Goal: Task Accomplishment & Management: Manage account settings

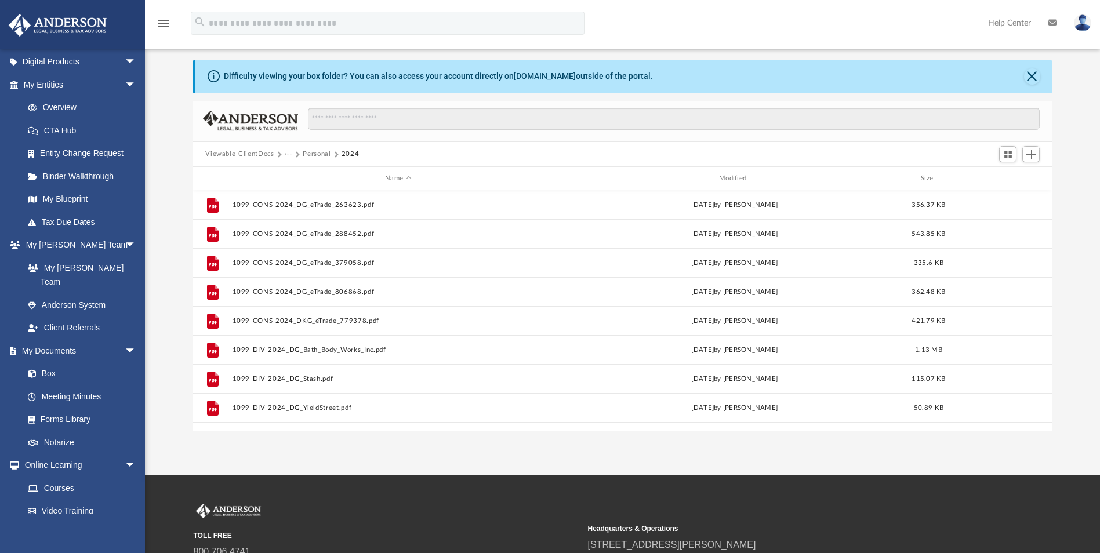
scroll to position [18, 0]
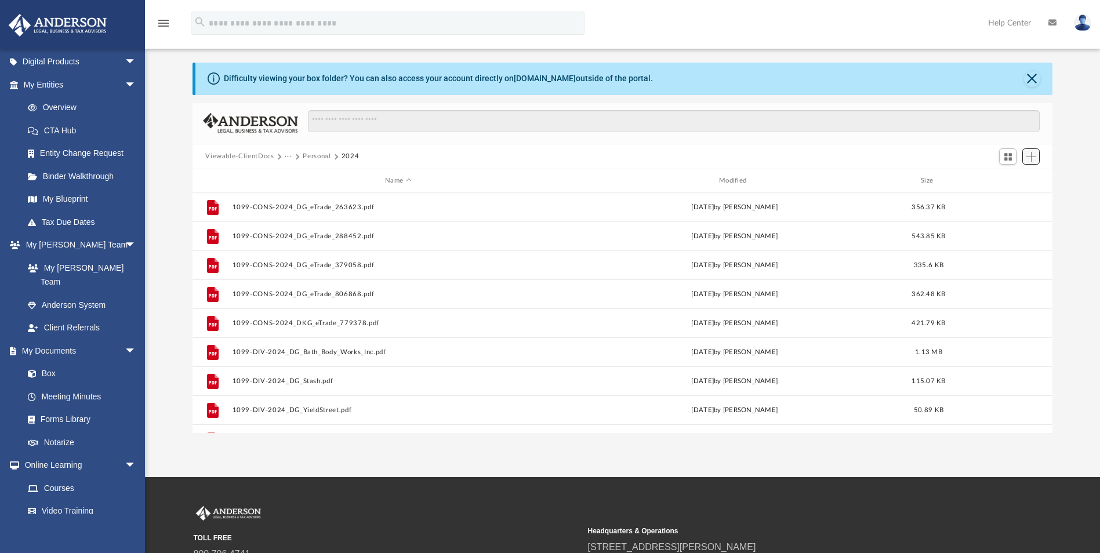
click at [1031, 158] on span "Add" at bounding box center [1032, 157] width 10 height 10
click at [1016, 204] on li "New Folder" at bounding box center [1015, 198] width 37 height 12
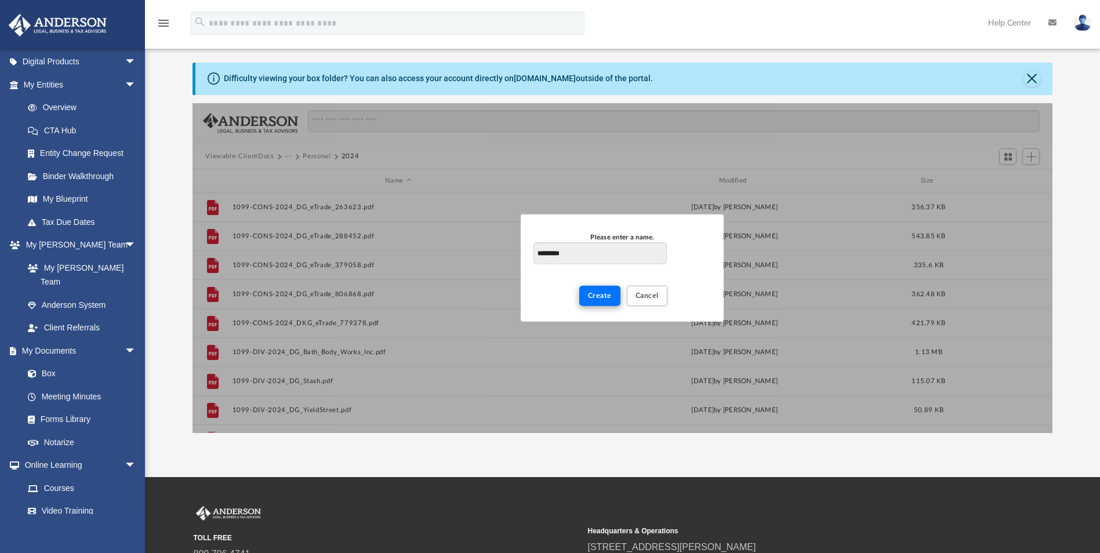
type input "*********"
click at [617, 296] on button "Create" at bounding box center [599, 296] width 41 height 20
click at [602, 296] on span "Create" at bounding box center [600, 295] width 24 height 7
click at [637, 294] on span "Cancel" at bounding box center [647, 295] width 23 height 7
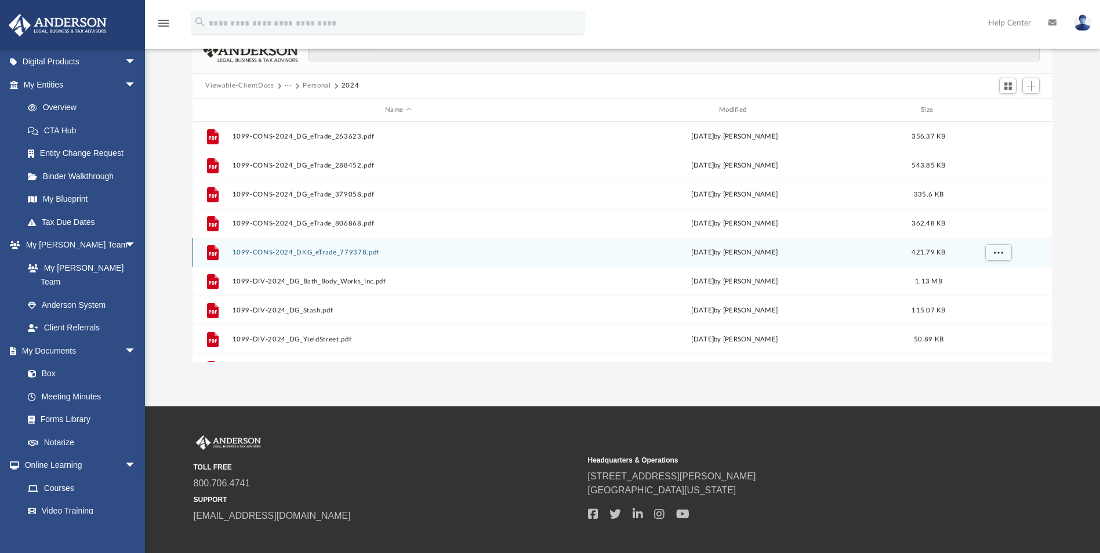
scroll to position [0, 0]
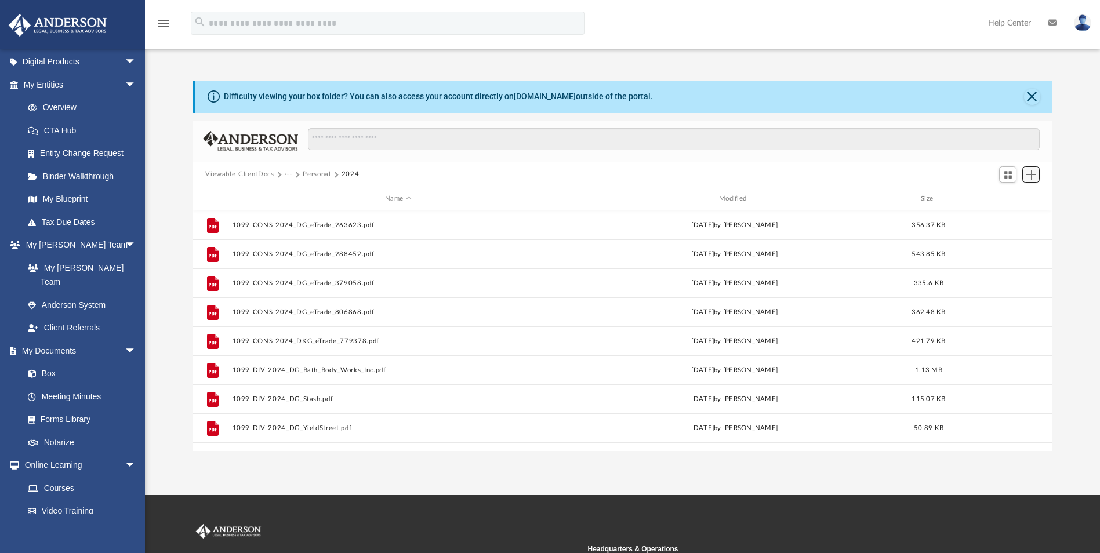
click at [1028, 173] on span "Add" at bounding box center [1032, 175] width 10 height 10
click at [1005, 199] on li "Upload" at bounding box center [1015, 198] width 37 height 12
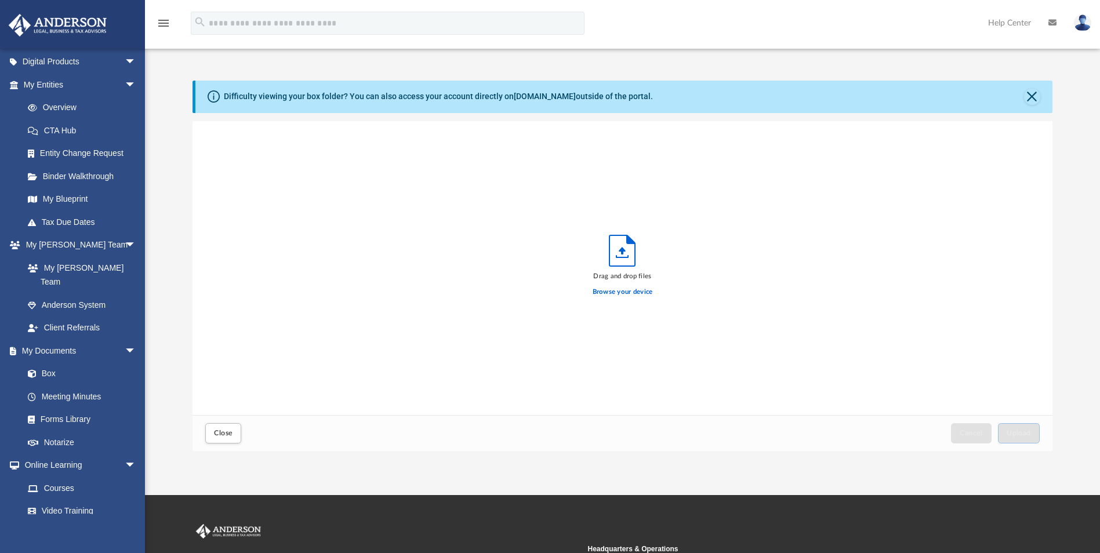
scroll to position [285, 852]
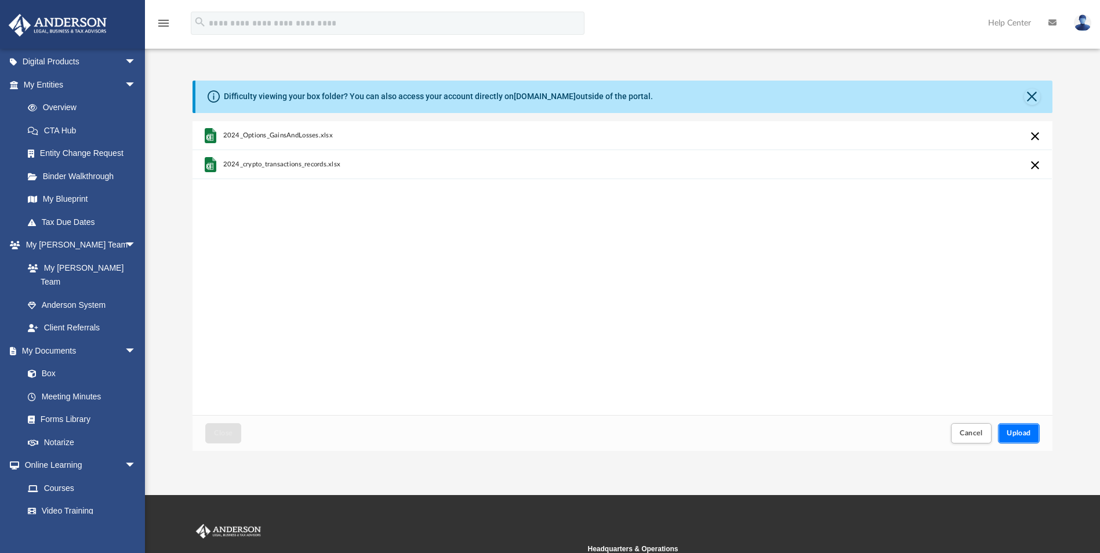
click at [1020, 430] on span "Upload" at bounding box center [1019, 433] width 24 height 7
click at [1019, 435] on span "Upload" at bounding box center [1019, 433] width 24 height 7
click at [1036, 139] on button "Retry" at bounding box center [1036, 136] width 14 height 14
click at [1036, 166] on button "Retry" at bounding box center [1036, 165] width 14 height 14
click at [946, 378] on div "2024_Options_GainsAndLosses.xlsx Something went wrong with the upload. Please t…" at bounding box center [623, 268] width 860 height 295
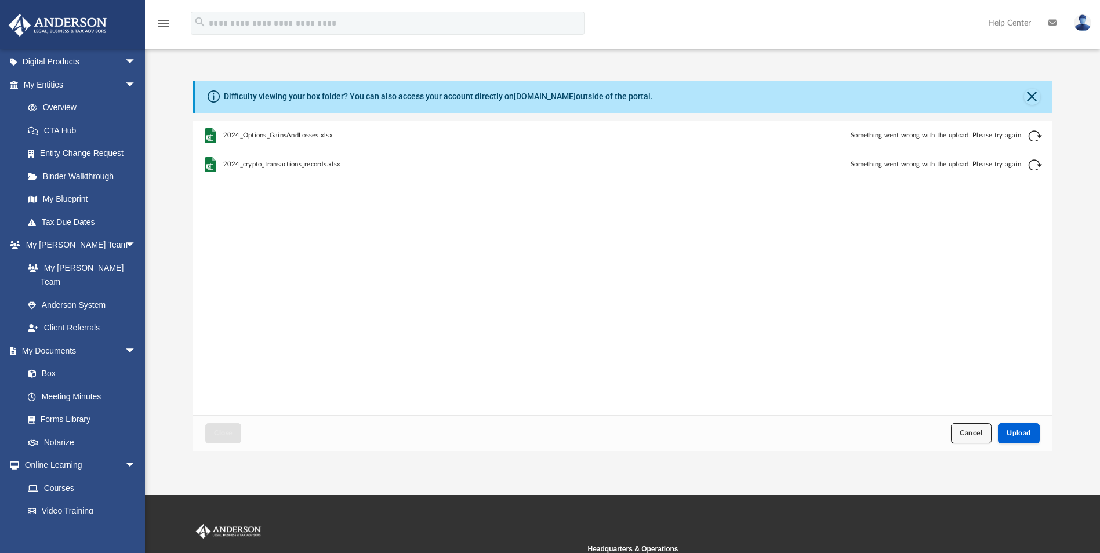
click at [968, 426] on button "Cancel" at bounding box center [971, 433] width 41 height 20
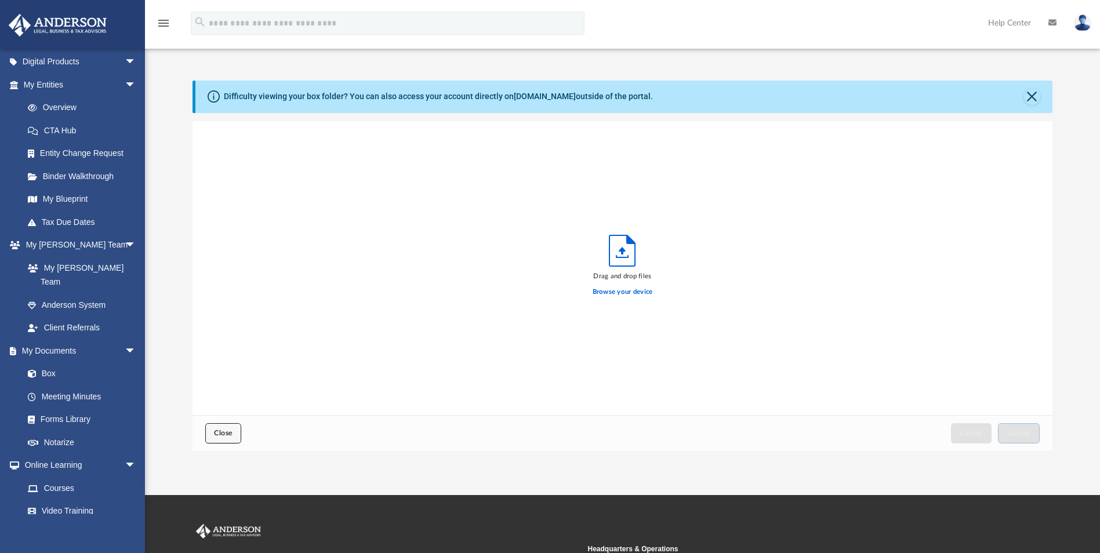
click at [234, 443] on button "Close" at bounding box center [223, 433] width 36 height 20
click at [1033, 98] on button "Close" at bounding box center [1032, 97] width 16 height 16
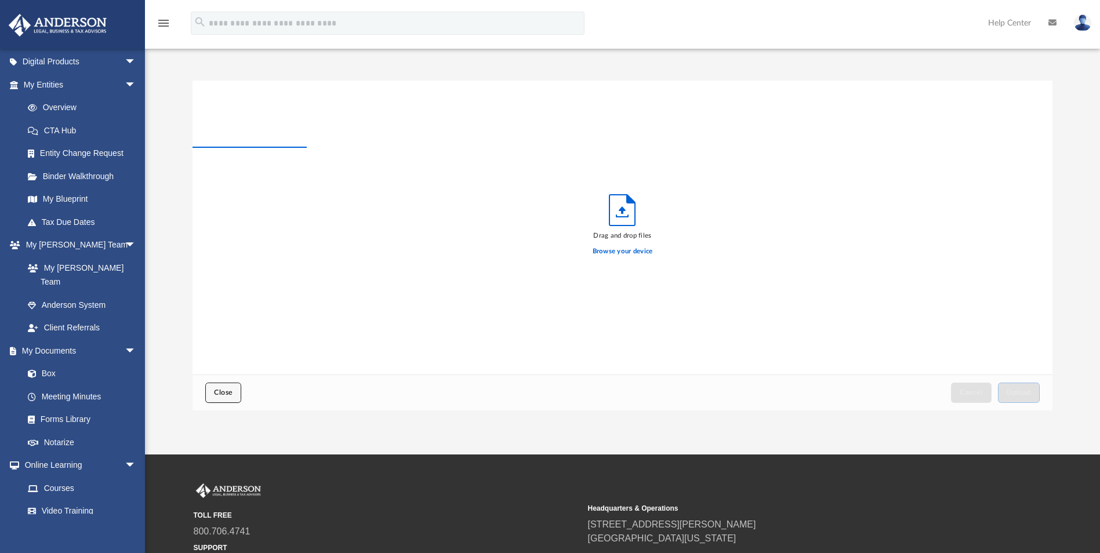
click at [221, 394] on span "Close" at bounding box center [223, 392] width 19 height 7
click at [52, 364] on link "Box" at bounding box center [84, 374] width 137 height 23
click at [52, 363] on link "Box" at bounding box center [84, 374] width 137 height 23
click at [236, 393] on button "Close" at bounding box center [223, 393] width 36 height 20
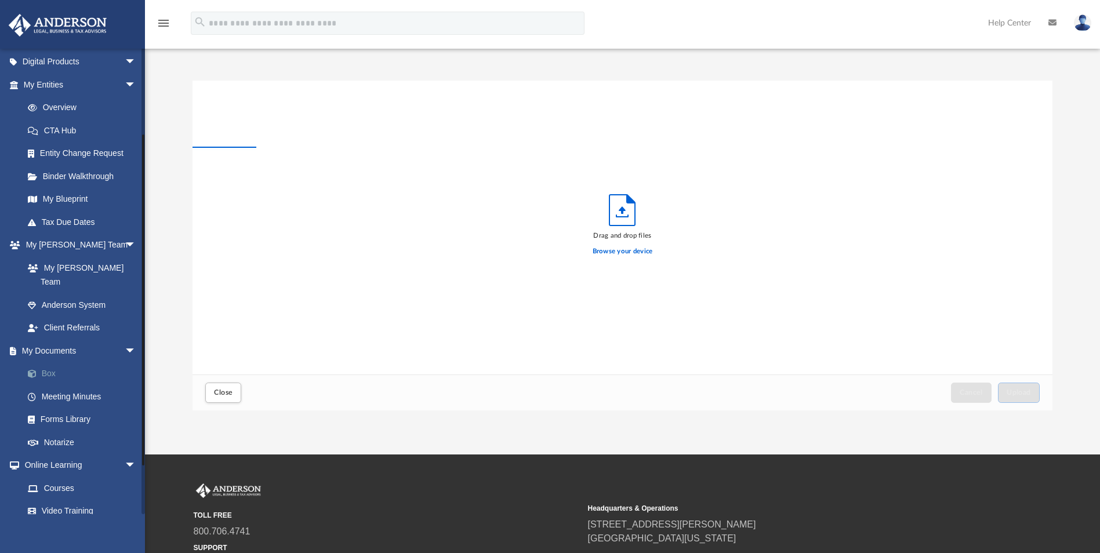
click at [45, 363] on link "Box" at bounding box center [84, 374] width 137 height 23
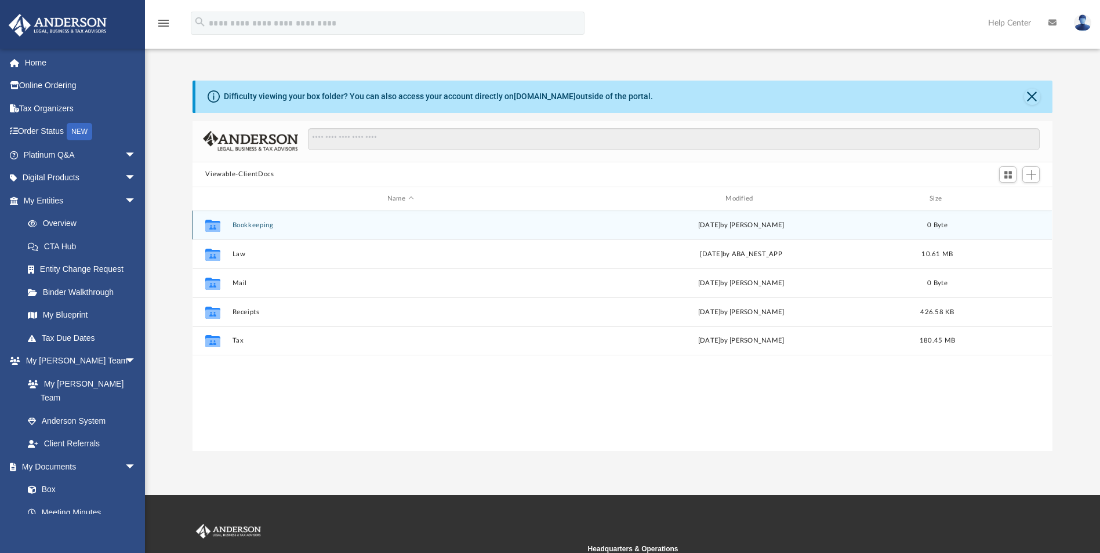
scroll to position [255, 852]
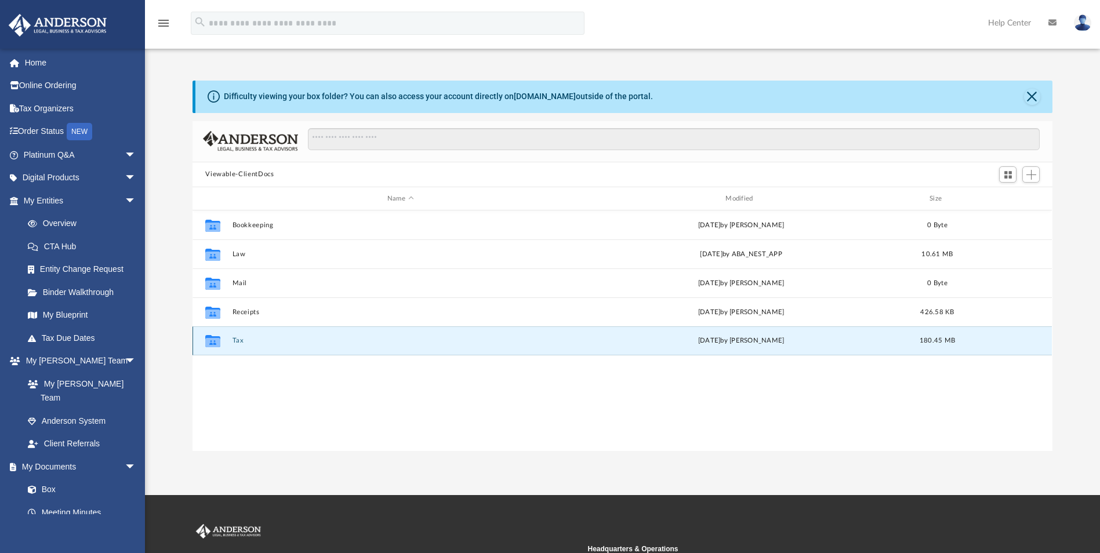
click at [236, 340] on button "Tax" at bounding box center [401, 342] width 336 height 8
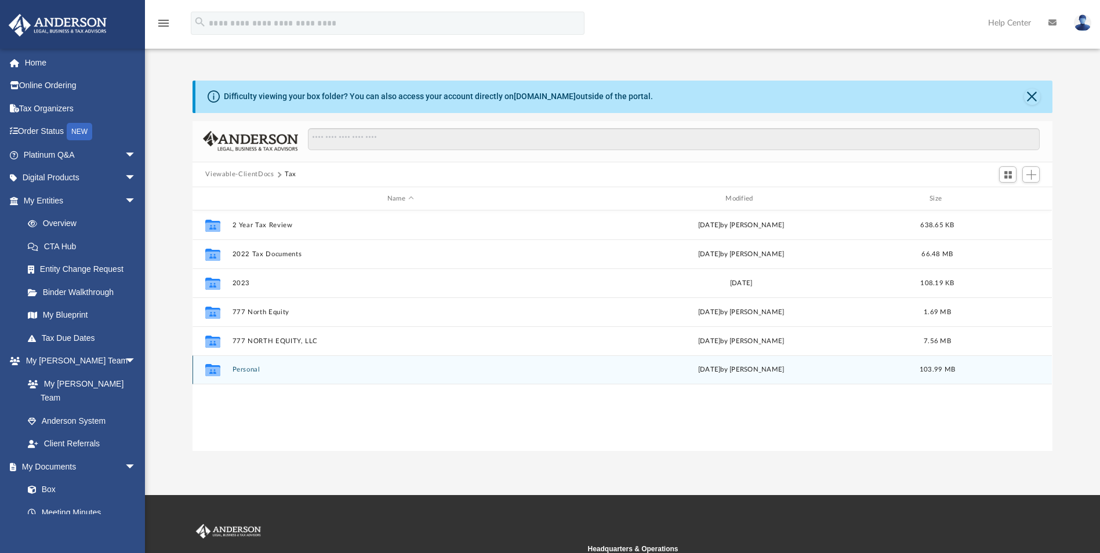
click at [246, 367] on button "Personal" at bounding box center [401, 371] width 336 height 8
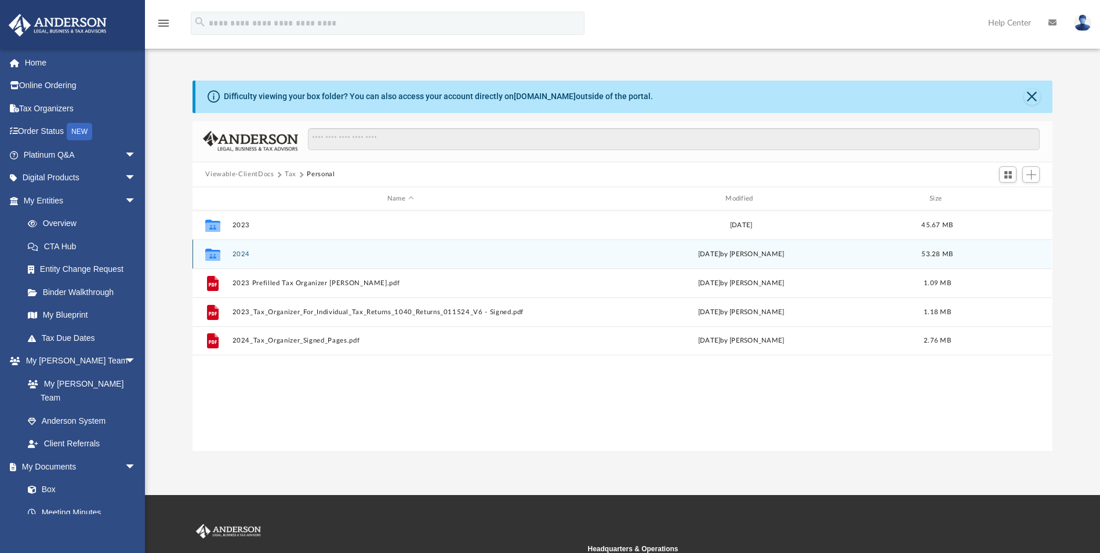
click at [238, 255] on button "2024" at bounding box center [401, 255] width 336 height 8
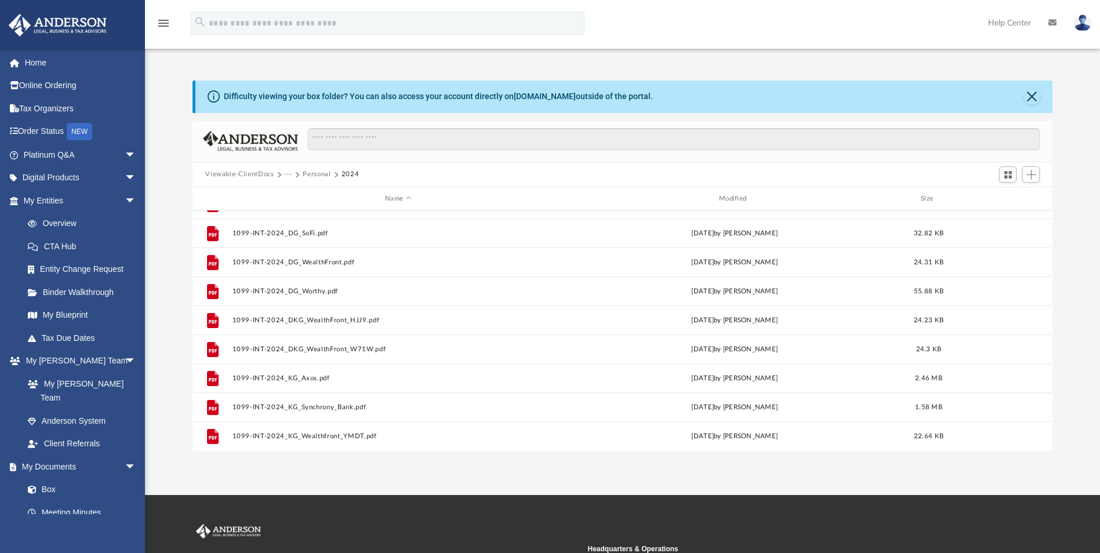
scroll to position [0, 0]
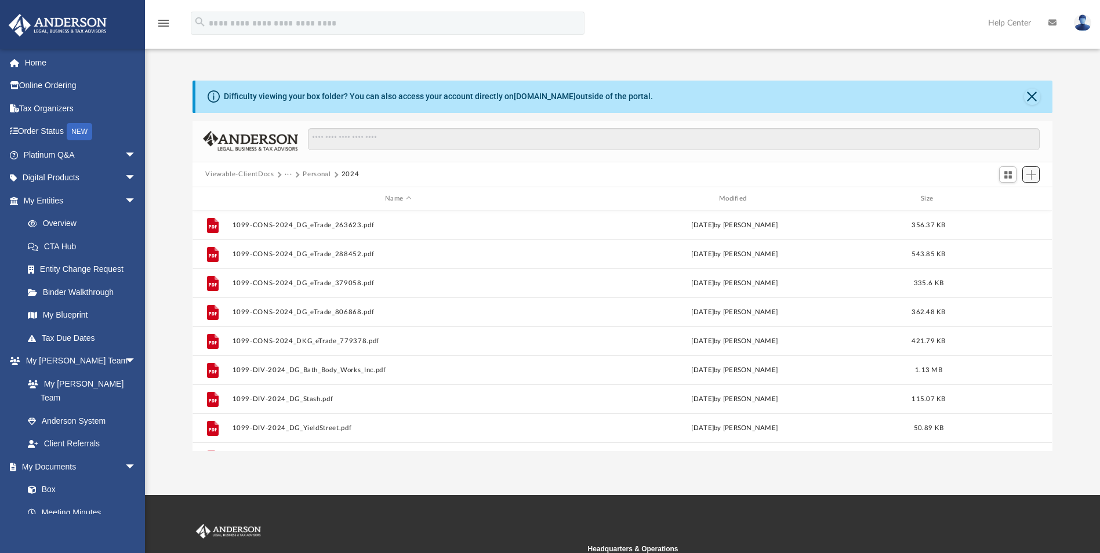
click at [1027, 175] on span "Add" at bounding box center [1032, 175] width 10 height 10
click at [1009, 199] on li "Upload" at bounding box center [1015, 198] width 37 height 12
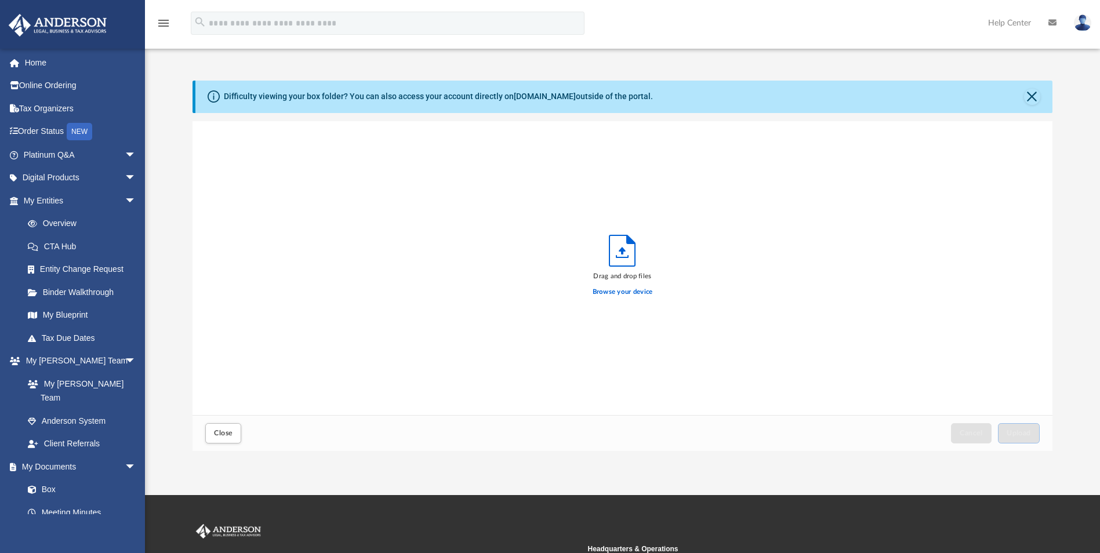
scroll to position [285, 852]
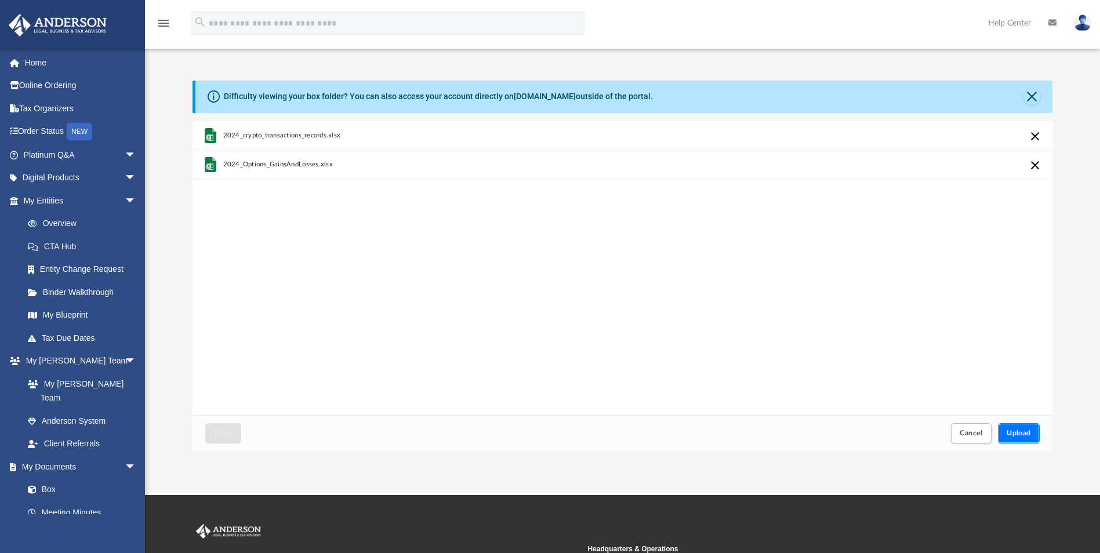
click at [1018, 431] on span "Upload" at bounding box center [1019, 433] width 24 height 7
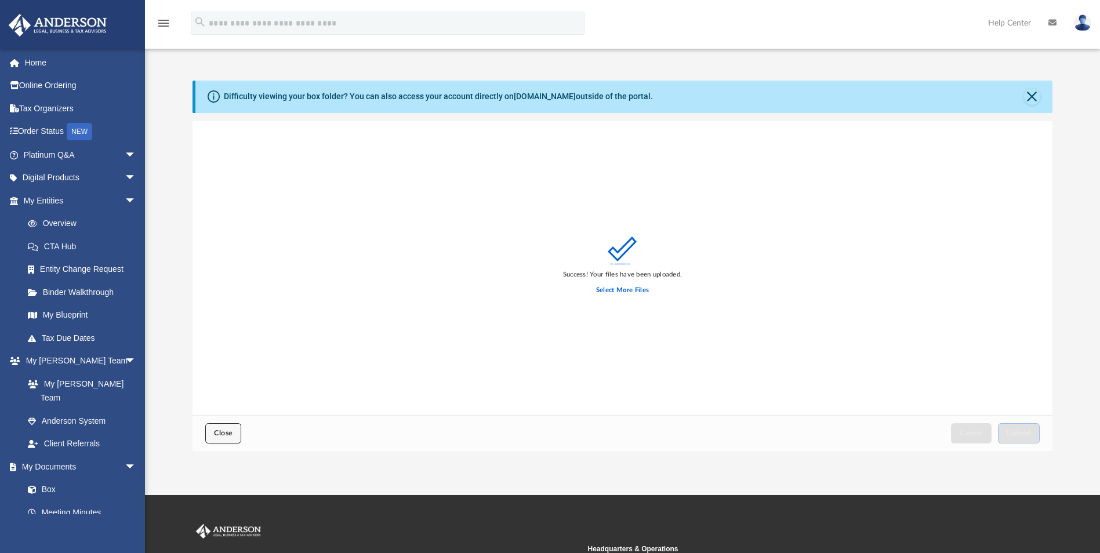
click at [230, 432] on span "Close" at bounding box center [223, 433] width 19 height 7
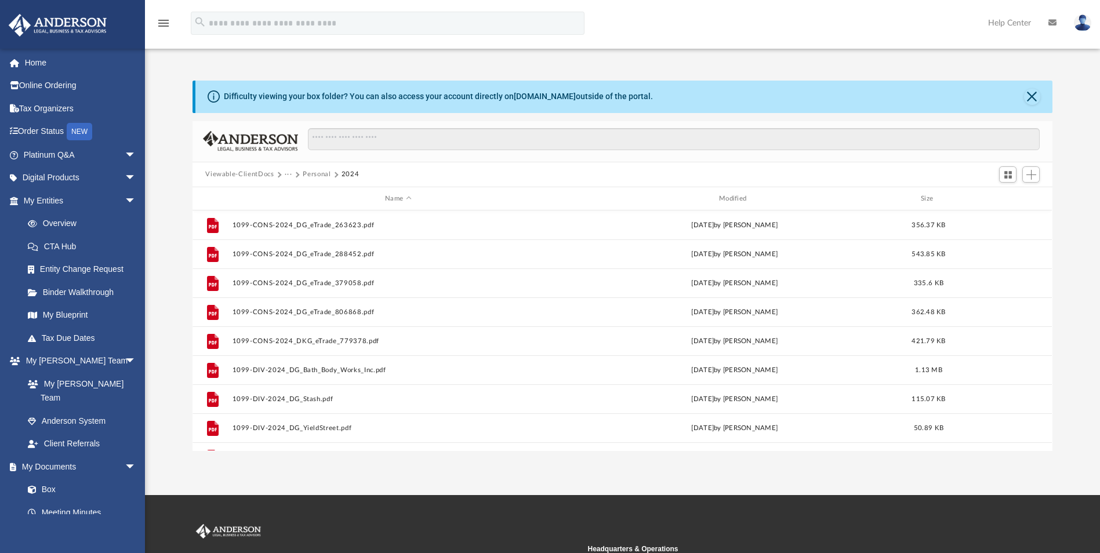
click at [320, 172] on button "Personal" at bounding box center [317, 174] width 28 height 10
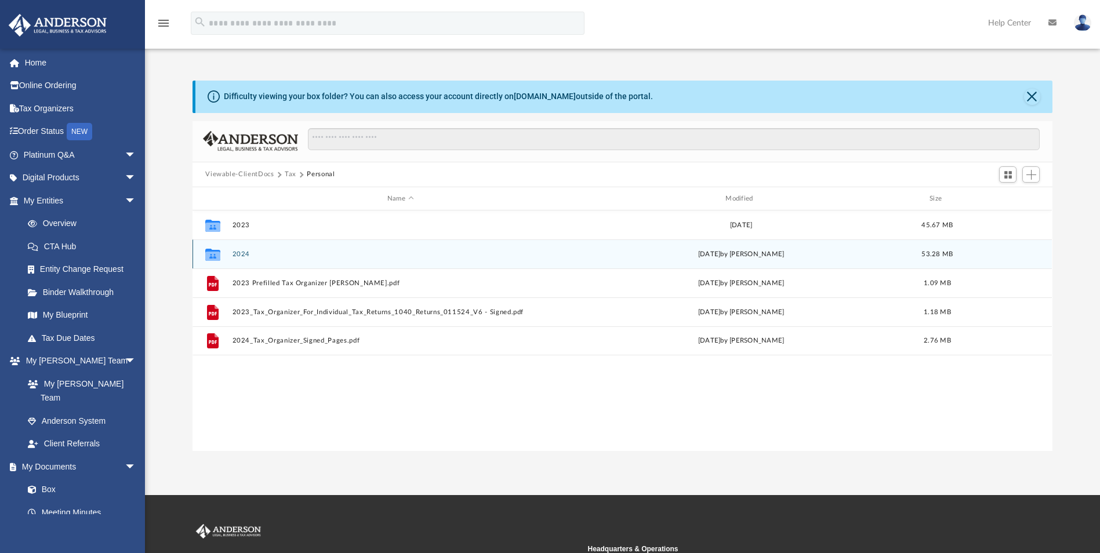
click at [245, 252] on button "2024" at bounding box center [401, 255] width 336 height 8
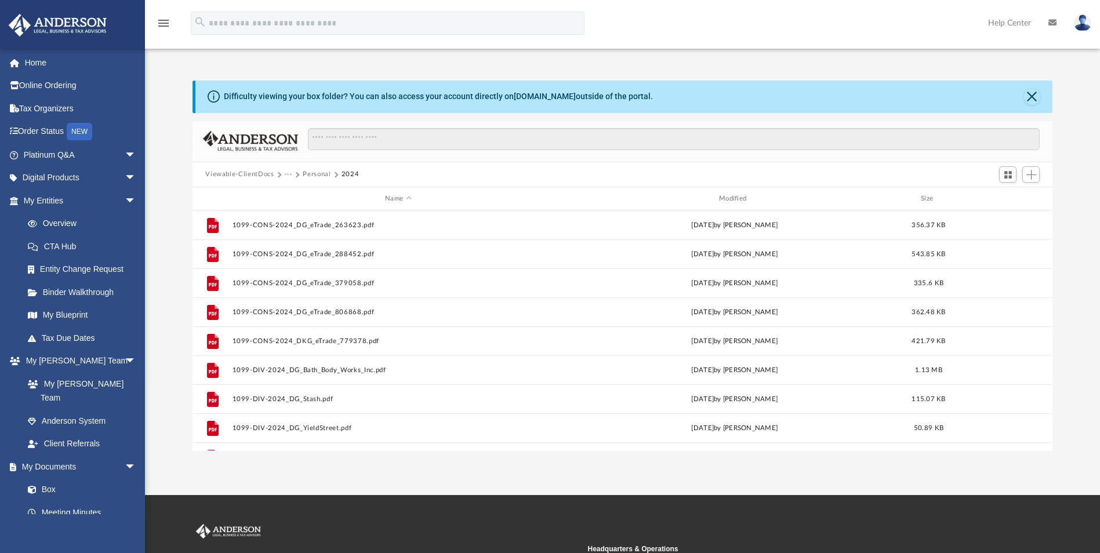
click at [286, 173] on button "···" at bounding box center [289, 174] width 8 height 10
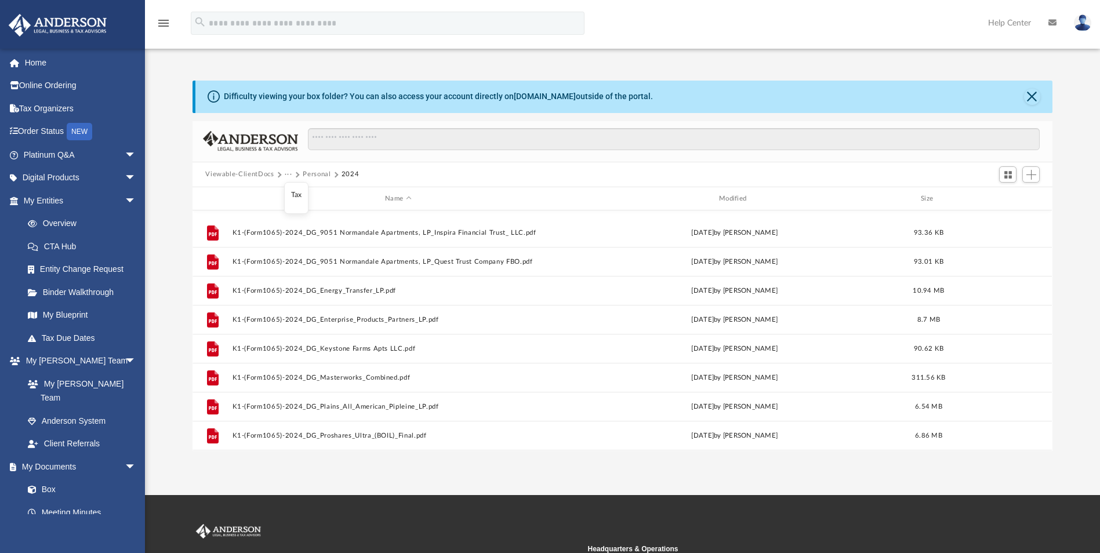
scroll to position [986, 0]
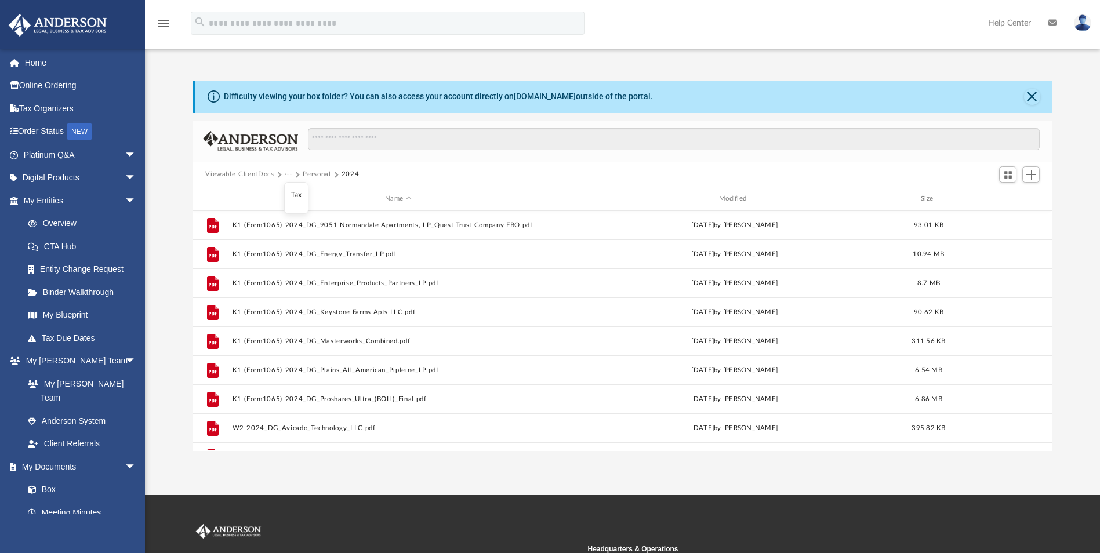
click at [248, 175] on button "Viewable-ClientDocs" at bounding box center [239, 174] width 68 height 10
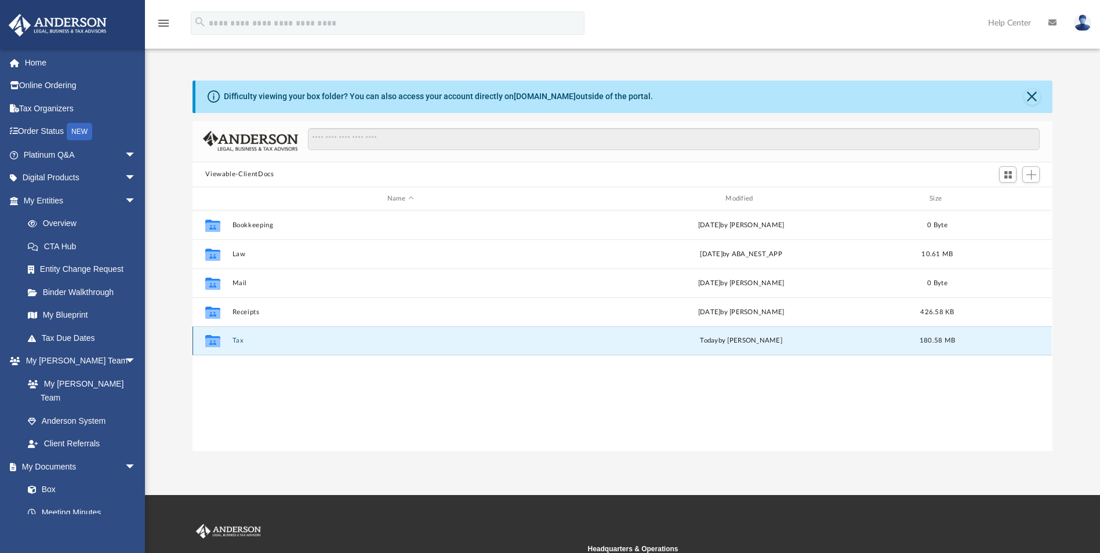
click at [233, 341] on button "Tax" at bounding box center [401, 342] width 336 height 8
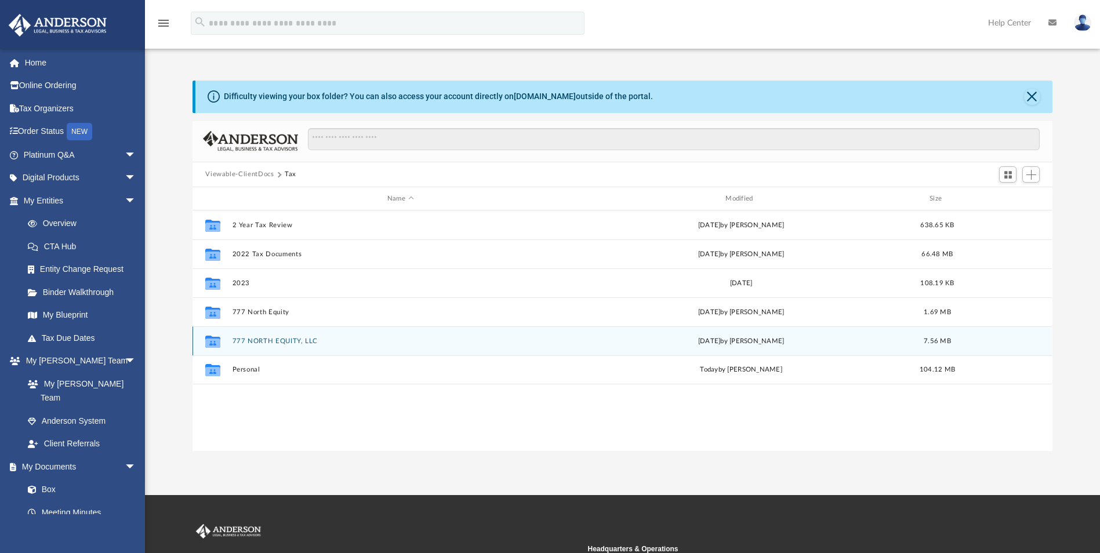
click at [277, 343] on button "777 NORTH EQUITY, LLC" at bounding box center [401, 342] width 336 height 8
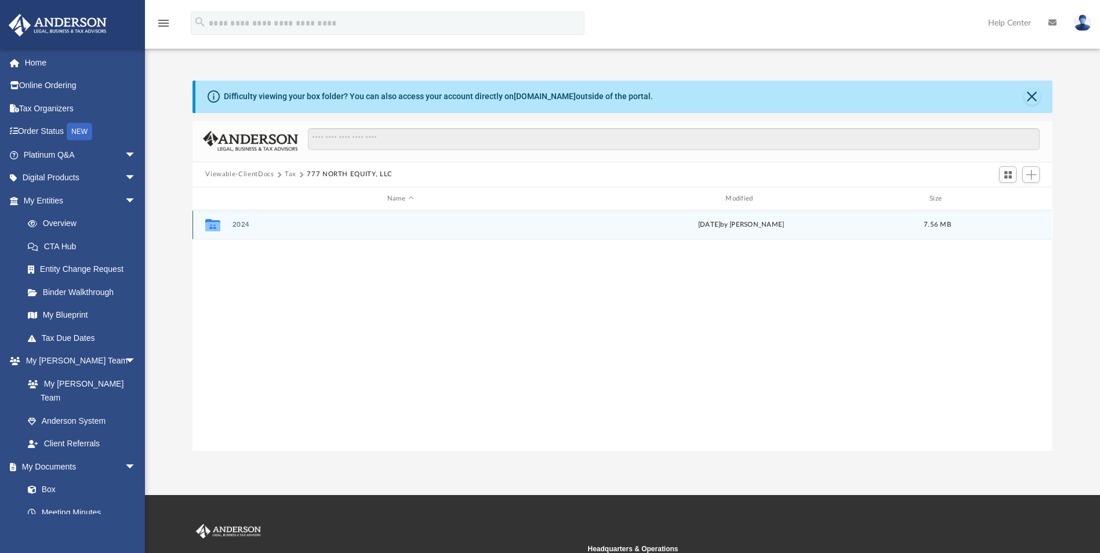
click at [239, 226] on button "2024" at bounding box center [401, 226] width 336 height 8
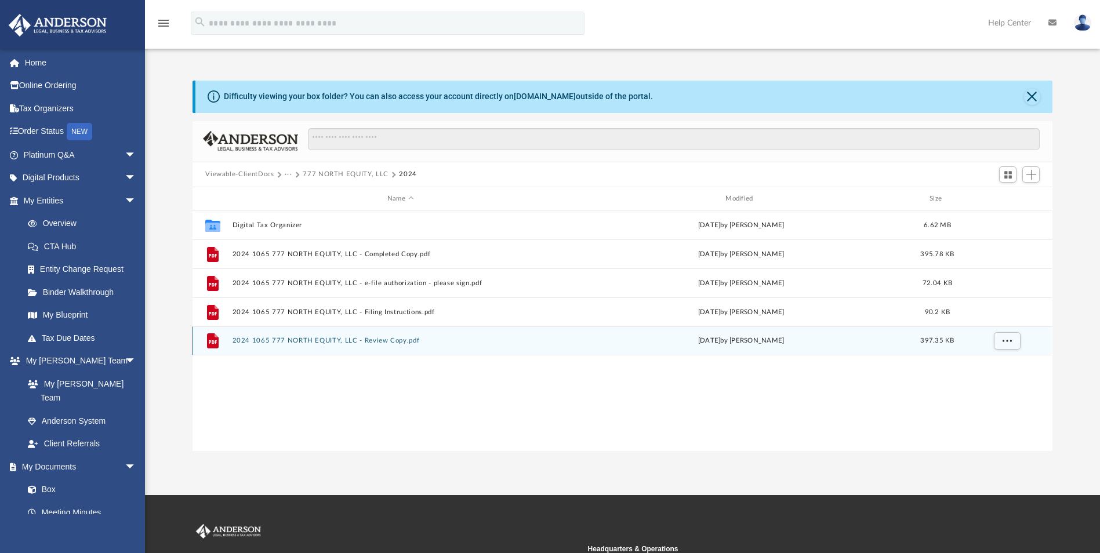
click at [296, 341] on button "2024 1065 777 NORTH EQUITY, LLC - Review Copy.pdf" at bounding box center [401, 342] width 336 height 8
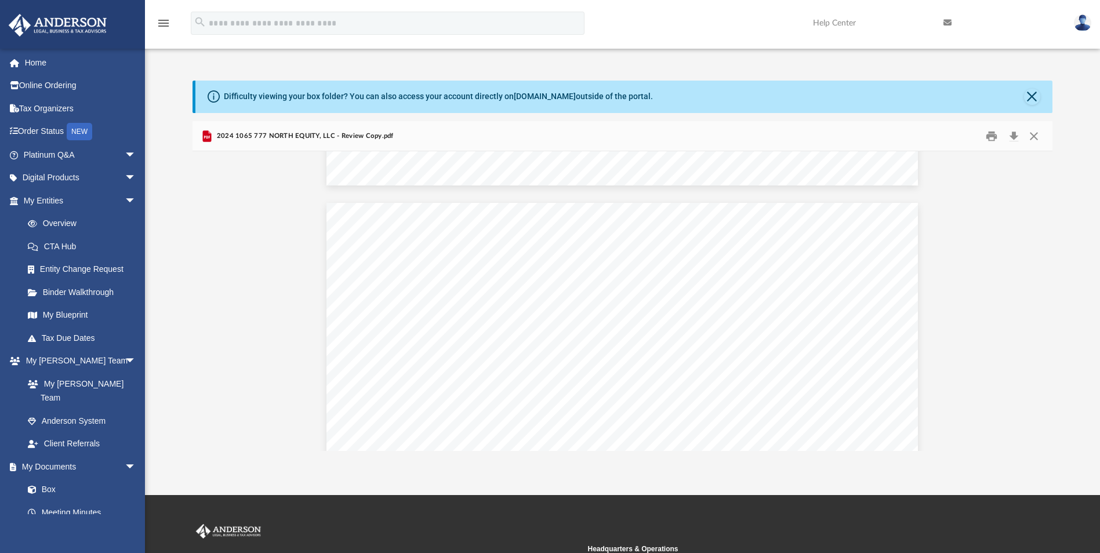
scroll to position [5743, 0]
click at [1038, 139] on button "Close" at bounding box center [1034, 136] width 21 height 18
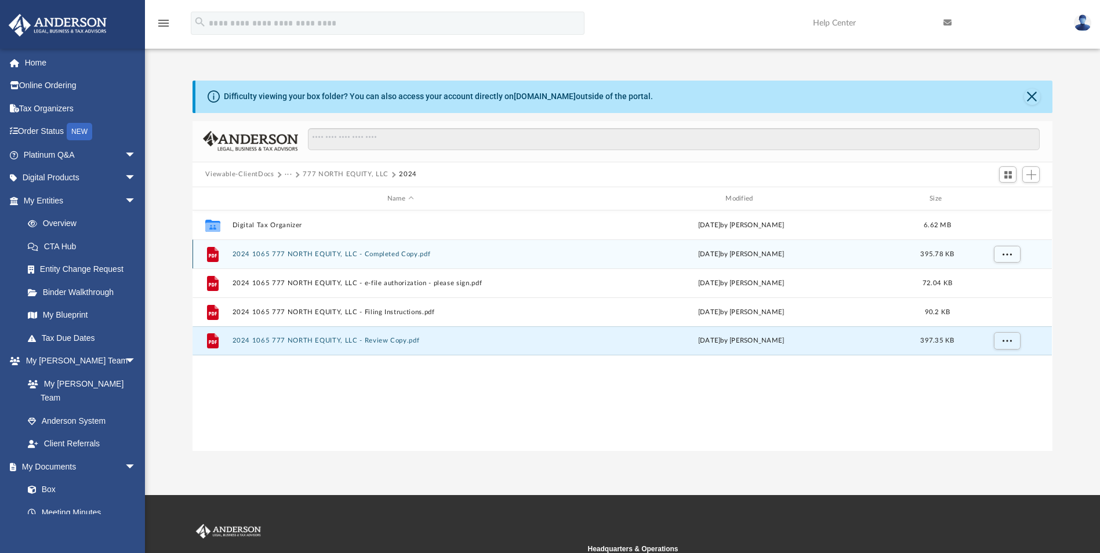
click at [365, 255] on button "2024 1065 777 NORTH EQUITY, LLC - Completed Copy.pdf" at bounding box center [401, 255] width 336 height 8
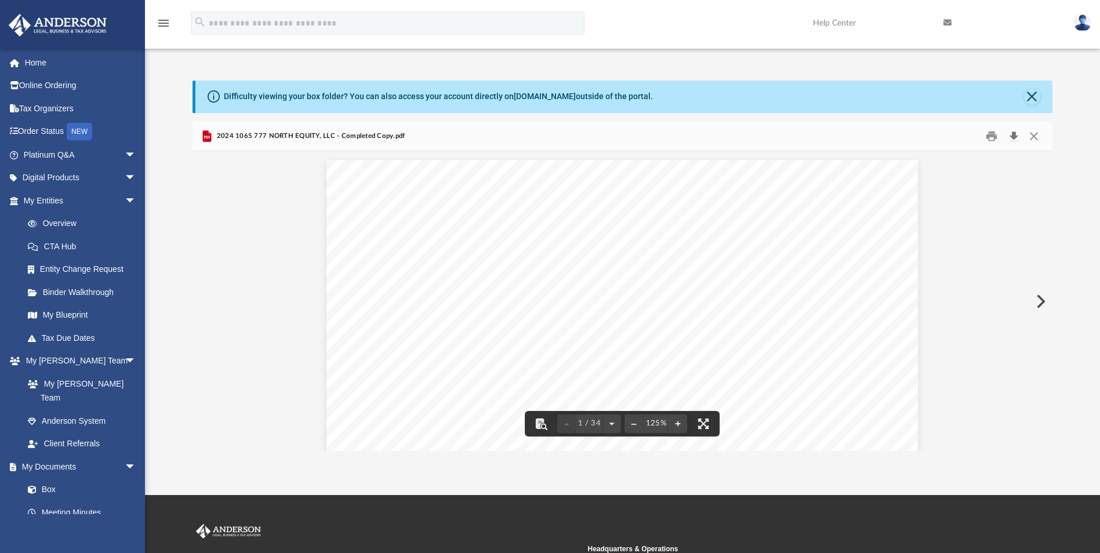
click at [1018, 134] on button "Download" at bounding box center [1014, 136] width 21 height 18
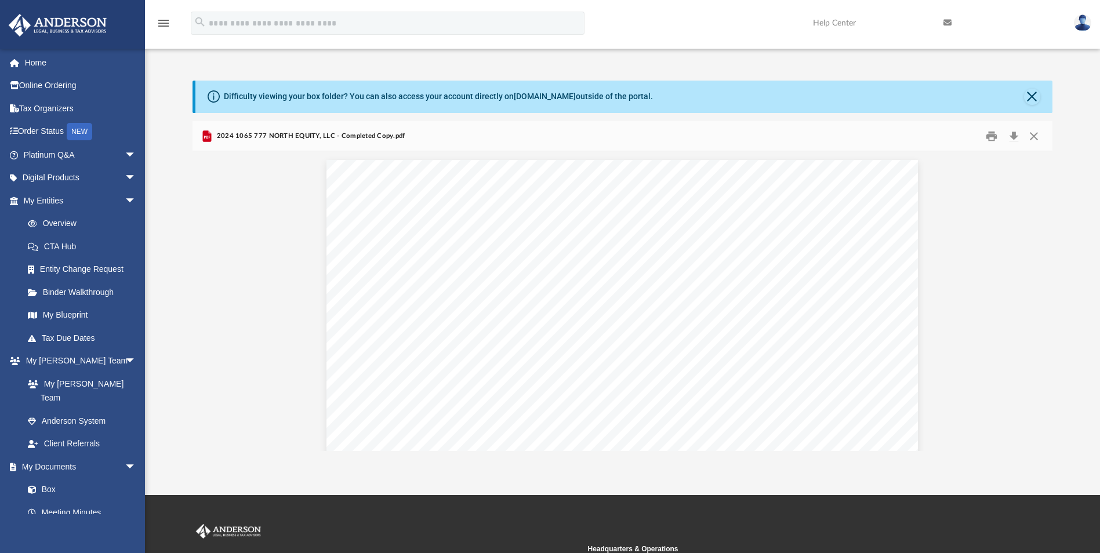
click at [1063, 117] on div "Difficulty viewing your box folder? You can also access your account directly o…" at bounding box center [622, 266] width 955 height 371
click at [1034, 137] on button "Close" at bounding box center [1034, 136] width 21 height 18
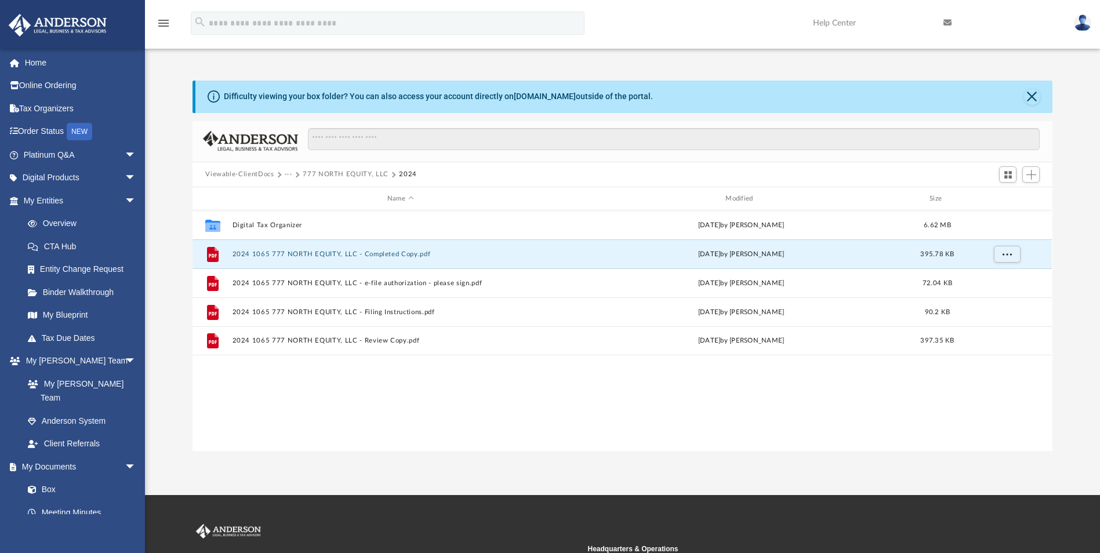
click at [246, 171] on button "Viewable-ClientDocs" at bounding box center [239, 174] width 68 height 10
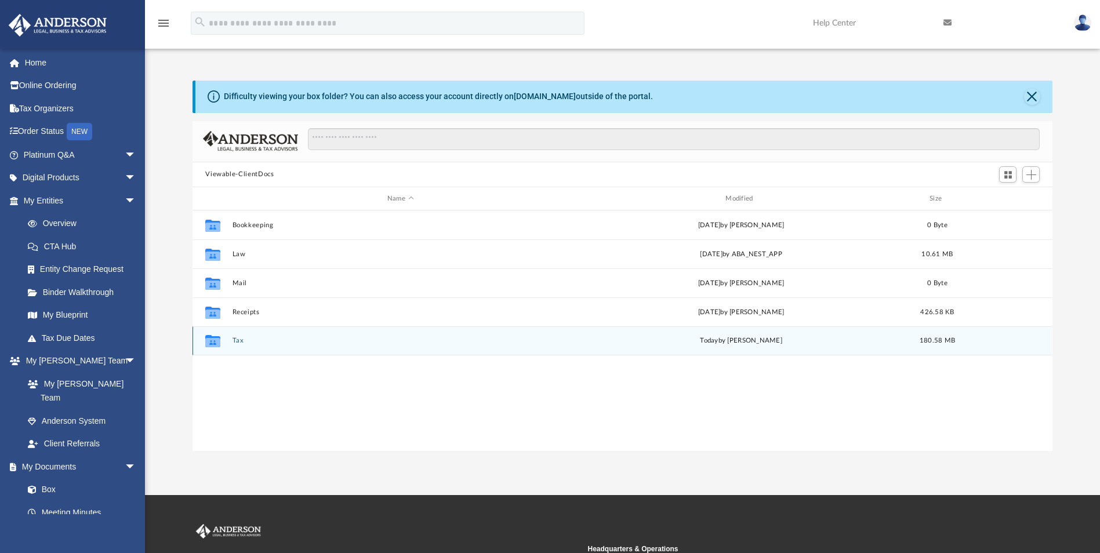
click at [234, 341] on button "Tax" at bounding box center [401, 342] width 336 height 8
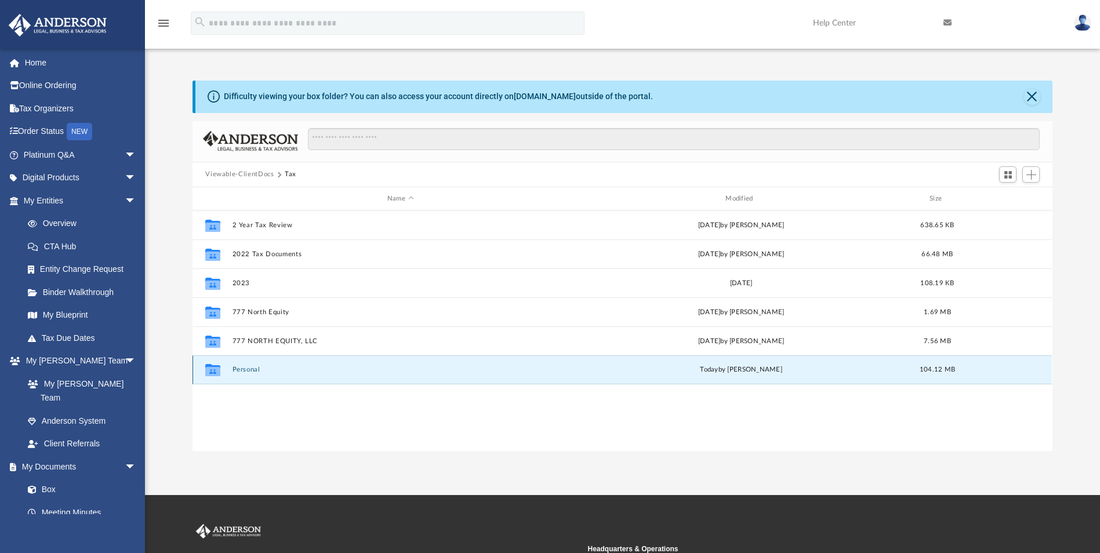
click at [247, 369] on button "Personal" at bounding box center [401, 371] width 336 height 8
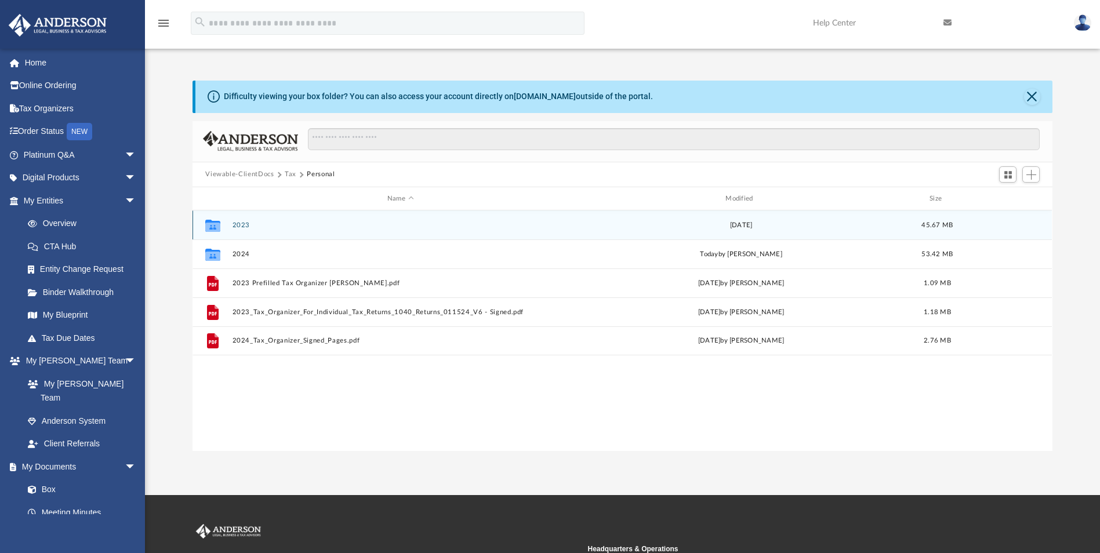
click at [239, 227] on button "2023" at bounding box center [401, 226] width 336 height 8
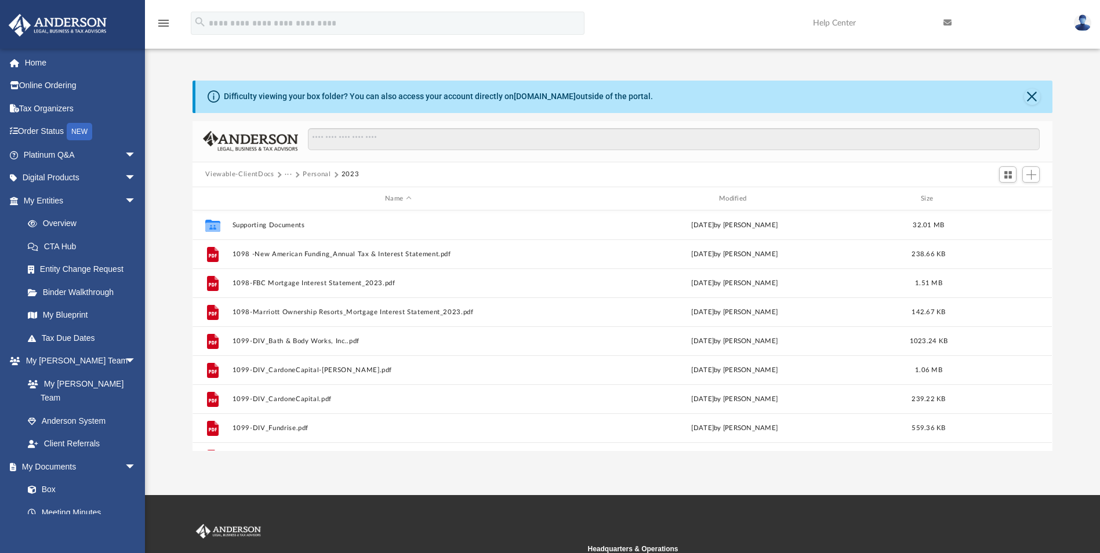
scroll to position [0, 0]
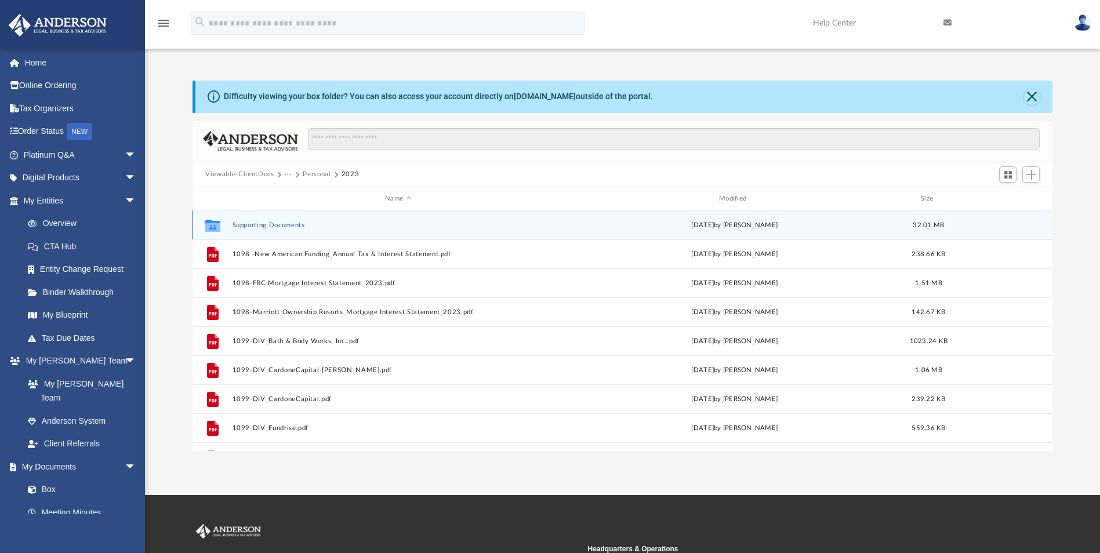
click at [283, 227] on button "Supporting Documents" at bounding box center [399, 226] width 332 height 8
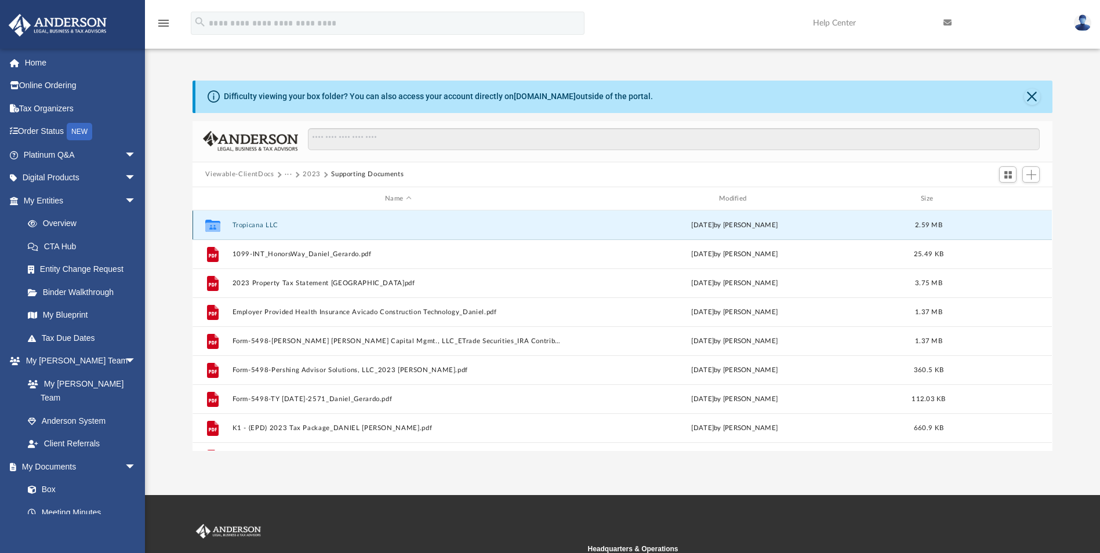
click at [261, 225] on button "Tropicana LLC" at bounding box center [399, 226] width 332 height 8
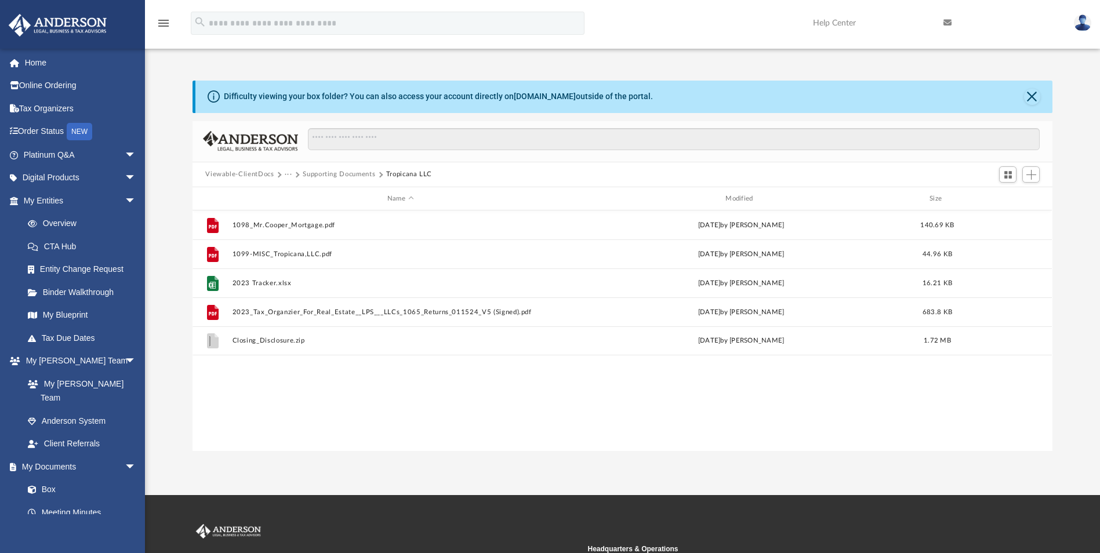
click at [243, 176] on button "Viewable-ClientDocs" at bounding box center [239, 174] width 68 height 10
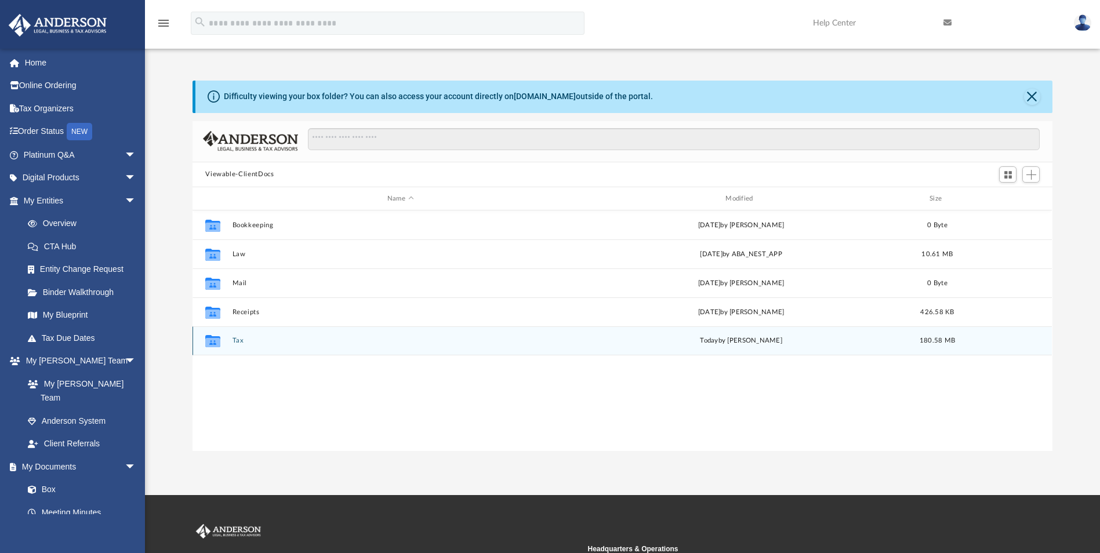
click at [239, 338] on button "Tax" at bounding box center [401, 342] width 336 height 8
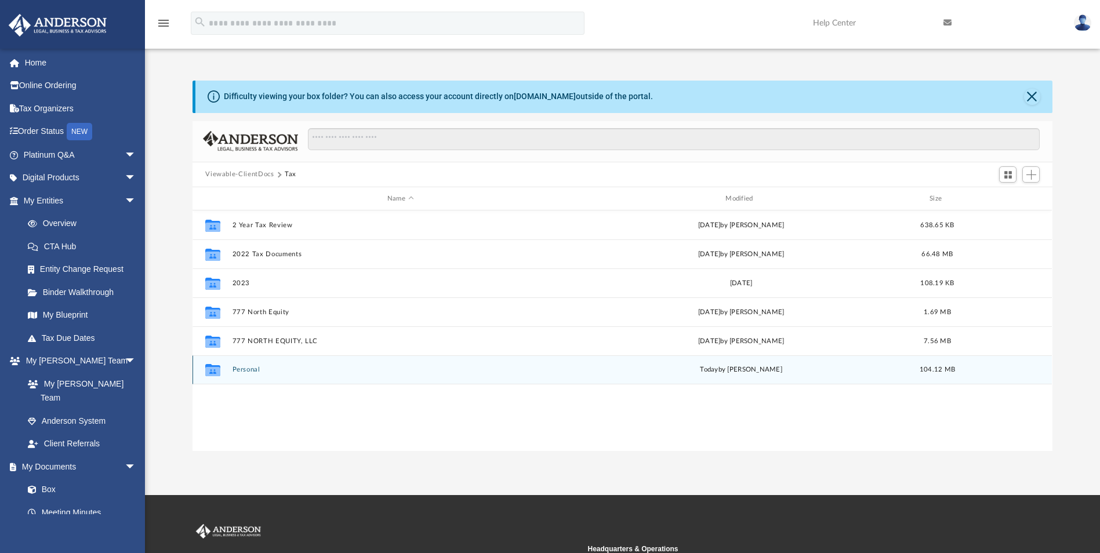
click at [244, 370] on button "Personal" at bounding box center [401, 371] width 336 height 8
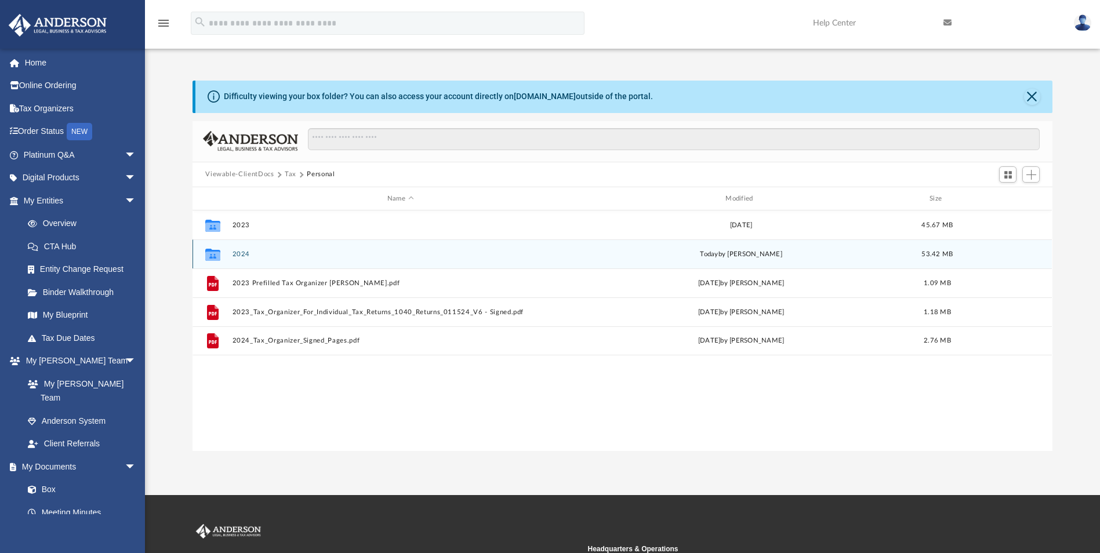
click at [244, 258] on button "2024" at bounding box center [401, 255] width 336 height 8
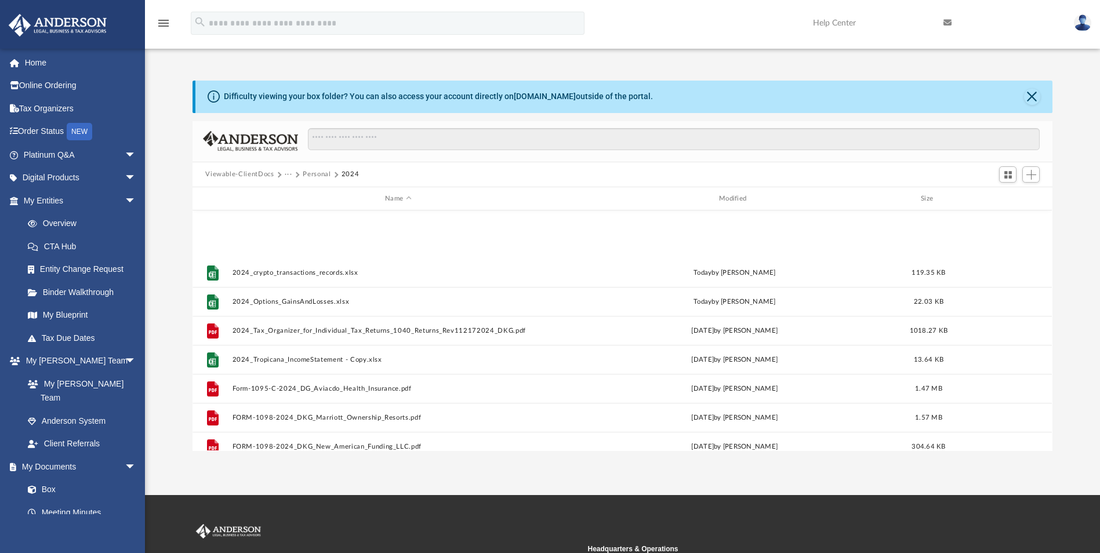
scroll to position [696, 0]
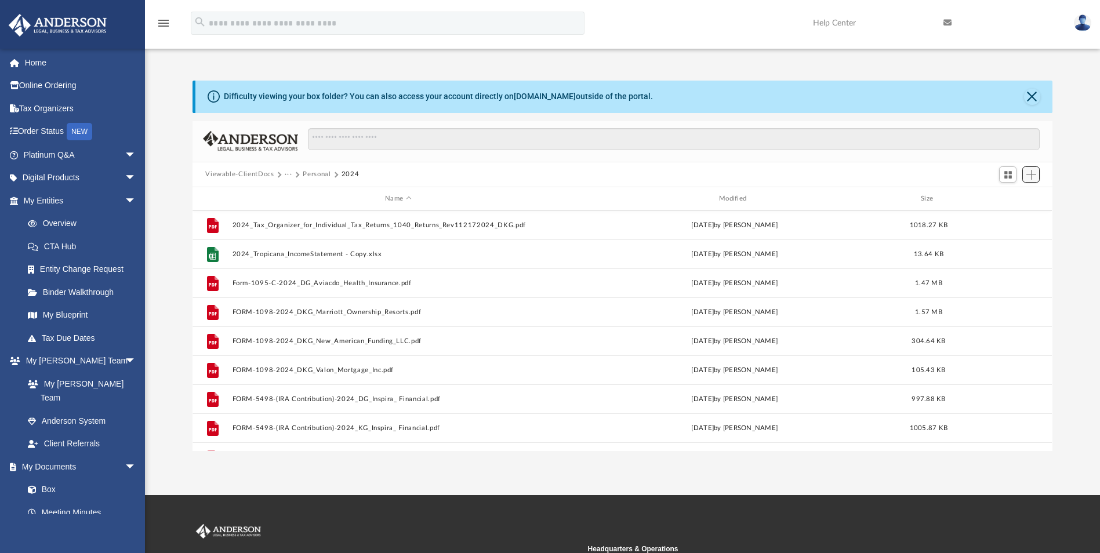
click at [1033, 173] on span "Add" at bounding box center [1032, 175] width 10 height 10
click at [1006, 197] on li "Upload" at bounding box center [1015, 198] width 37 height 12
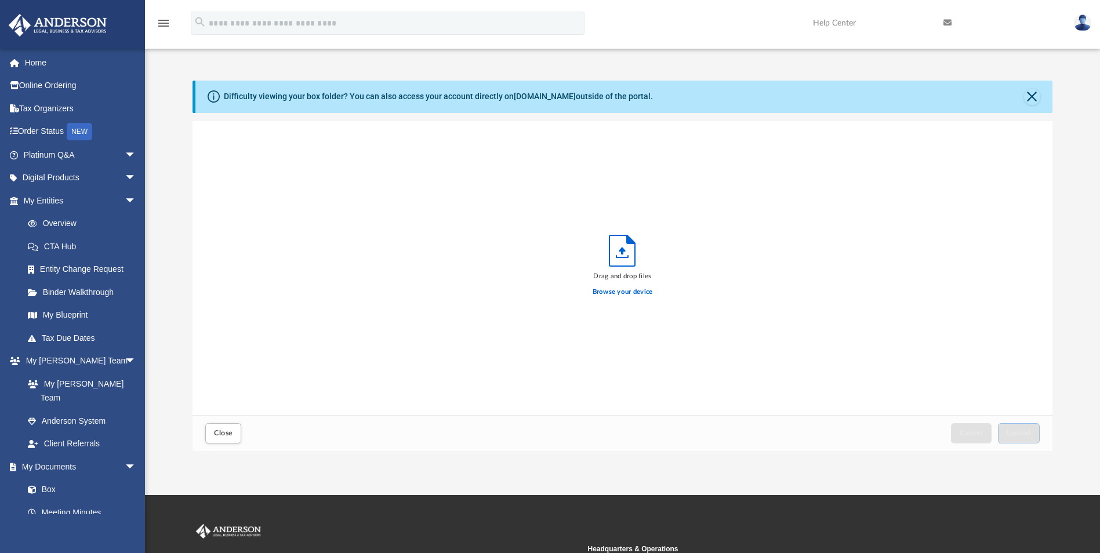
scroll to position [285, 852]
click at [1027, 432] on span "Upload" at bounding box center [1019, 433] width 24 height 7
click at [220, 434] on span "Close" at bounding box center [223, 433] width 19 height 7
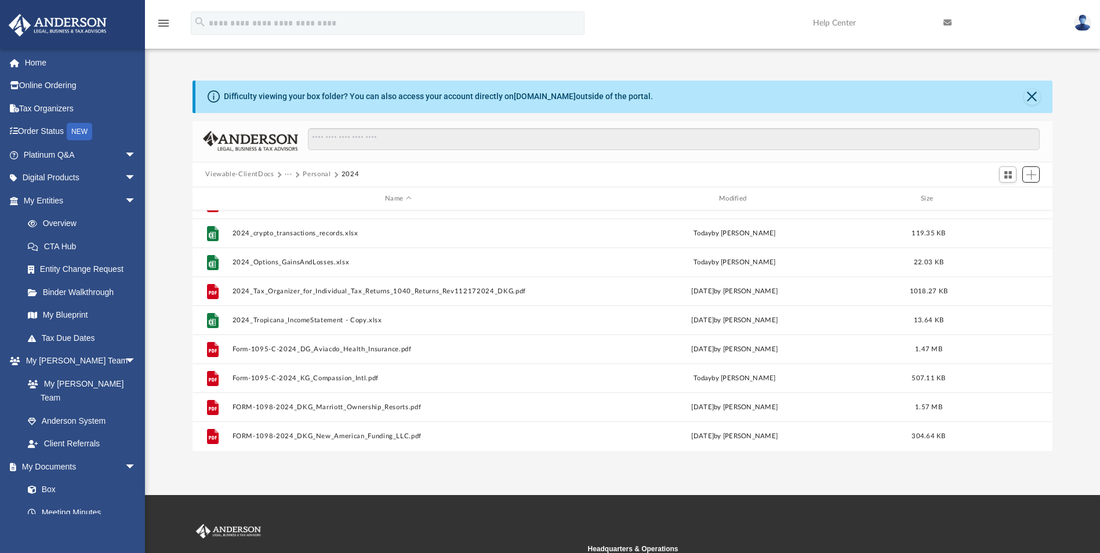
scroll to position [572, 0]
click at [1033, 169] on button "Add" at bounding box center [1031, 174] width 17 height 16
click at [1010, 200] on li "Upload" at bounding box center [1015, 198] width 37 height 12
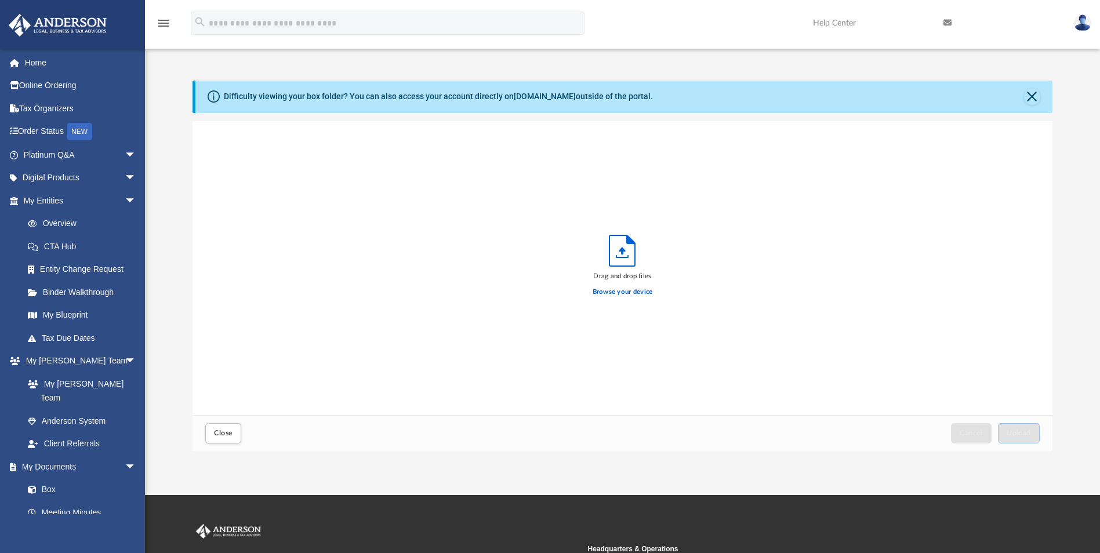
scroll to position [285, 852]
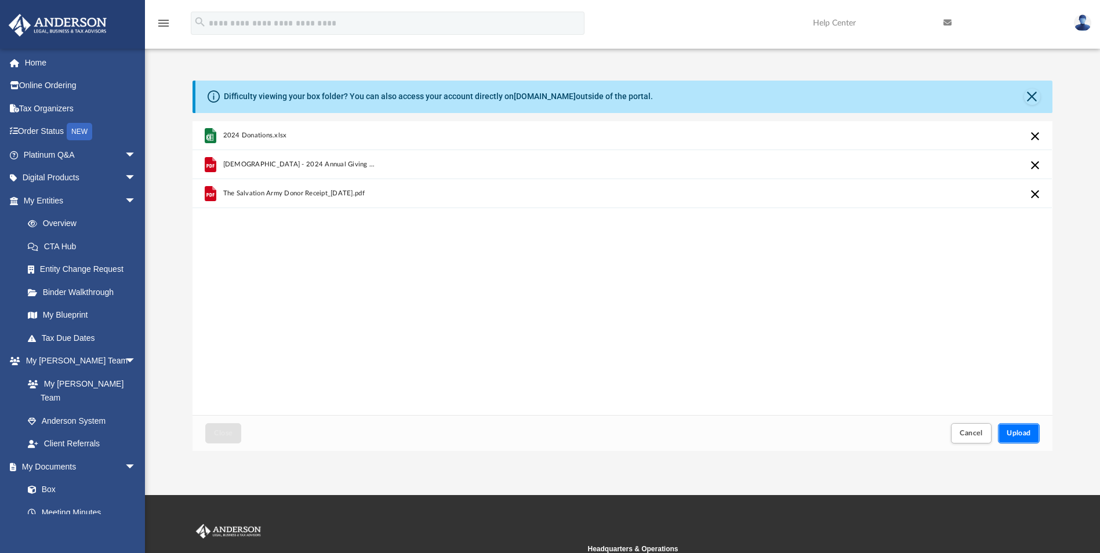
click at [1015, 433] on span "Upload" at bounding box center [1019, 433] width 24 height 7
